Goal: Task Accomplishment & Management: Manage account settings

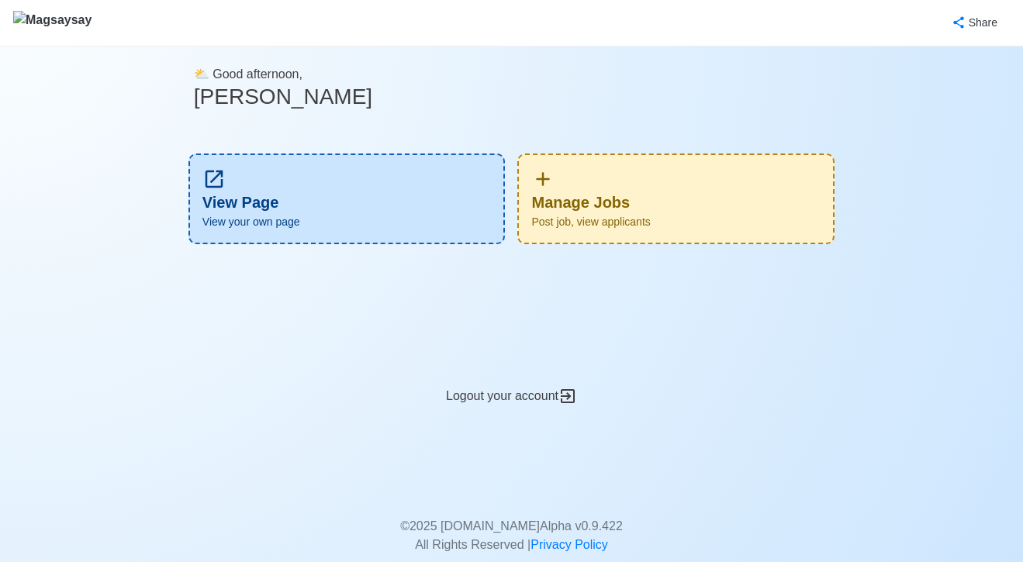
click at [658, 145] on div "View Page View your own page Manage Jobs Post job, view applicants" at bounding box center [511, 205] width 635 height 140
click at [656, 191] on div "Manage Jobs Post job, view applicants" at bounding box center [675, 199] width 317 height 91
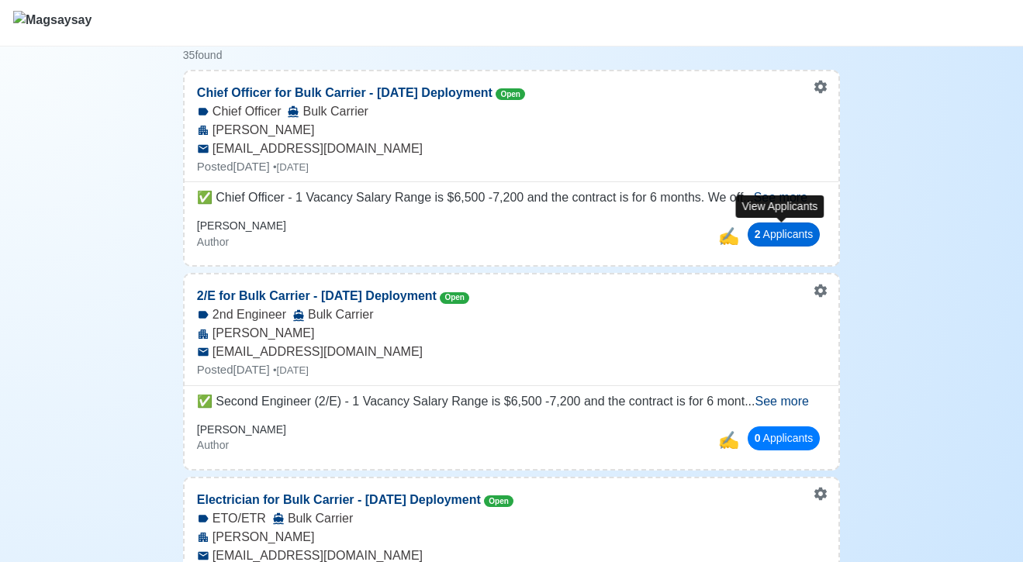
scroll to position [185, 0]
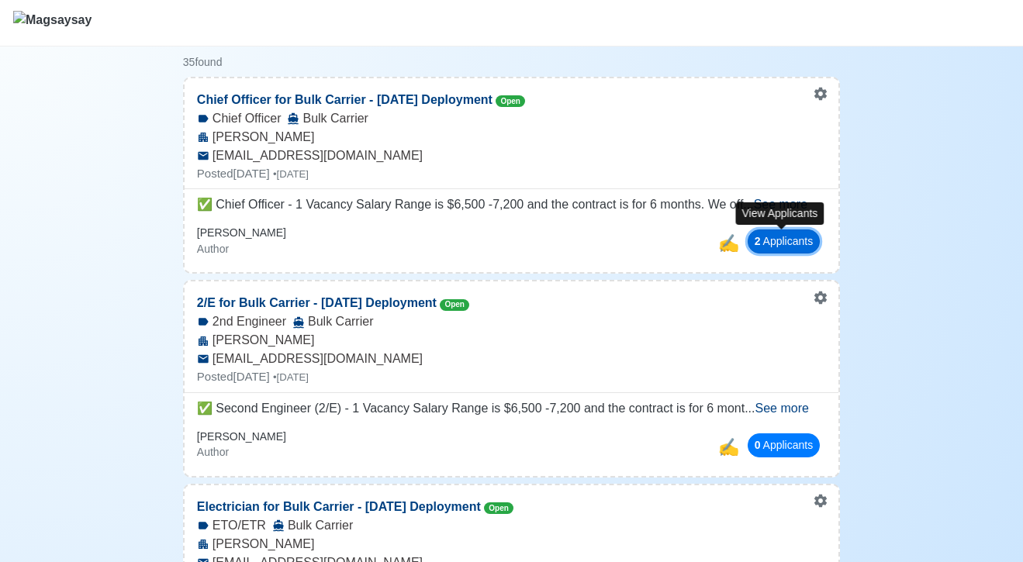
click at [780, 247] on button "2 Applicant s" at bounding box center [784, 242] width 73 height 24
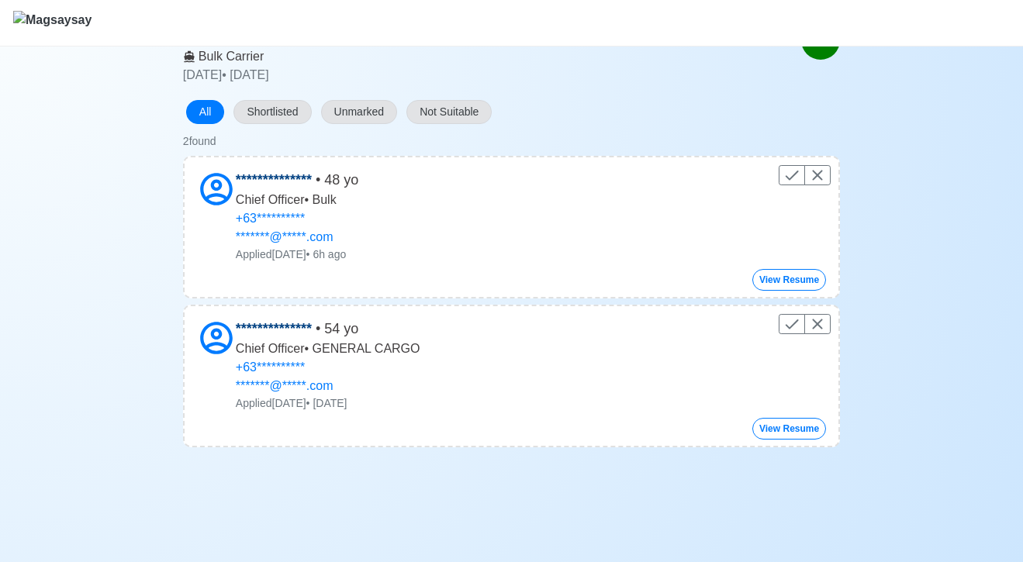
scroll to position [102, 0]
click at [806, 281] on button "View Resume" at bounding box center [789, 279] width 74 height 22
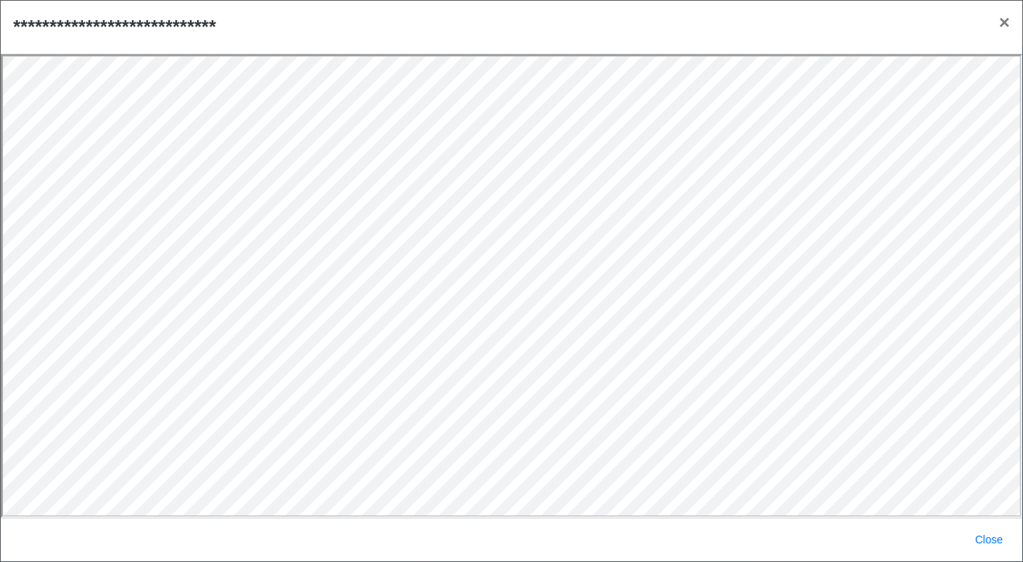
scroll to position [0, 0]
